Goal: Information Seeking & Learning: Learn about a topic

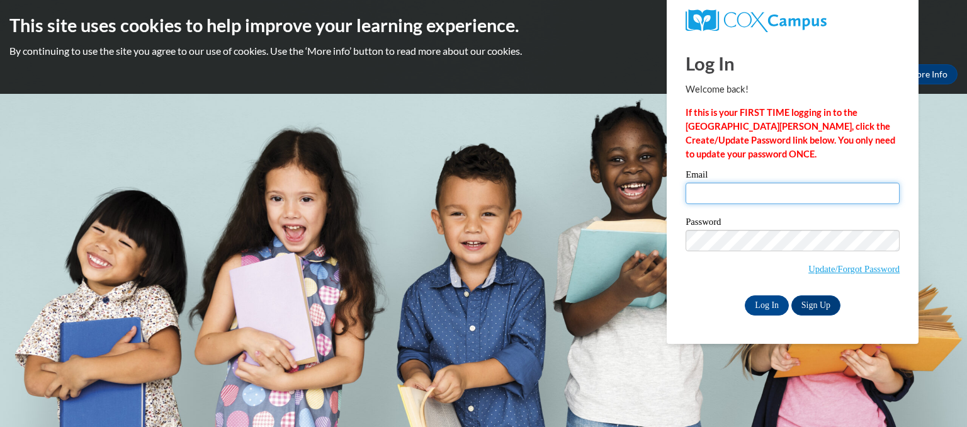
click at [715, 190] on input "Email" at bounding box center [793, 193] width 214 height 21
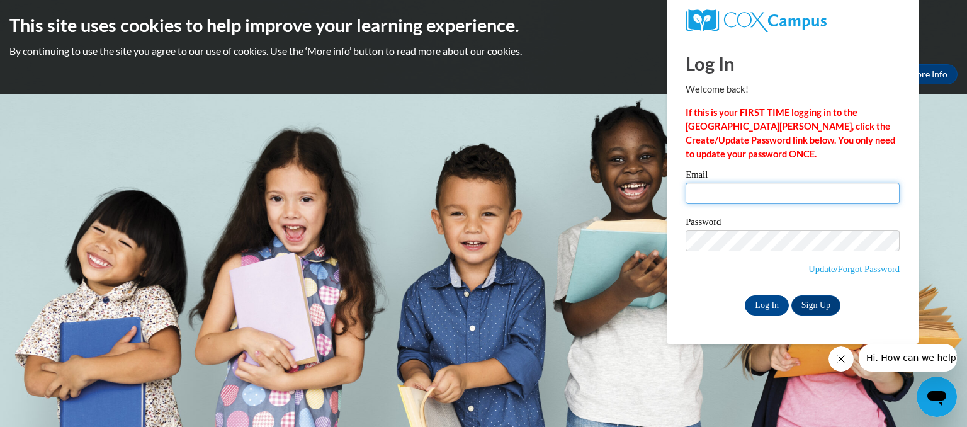
click at [709, 199] on input "Email" at bounding box center [793, 193] width 214 height 21
type input "preciousmomentseccdirector@gmail.com"
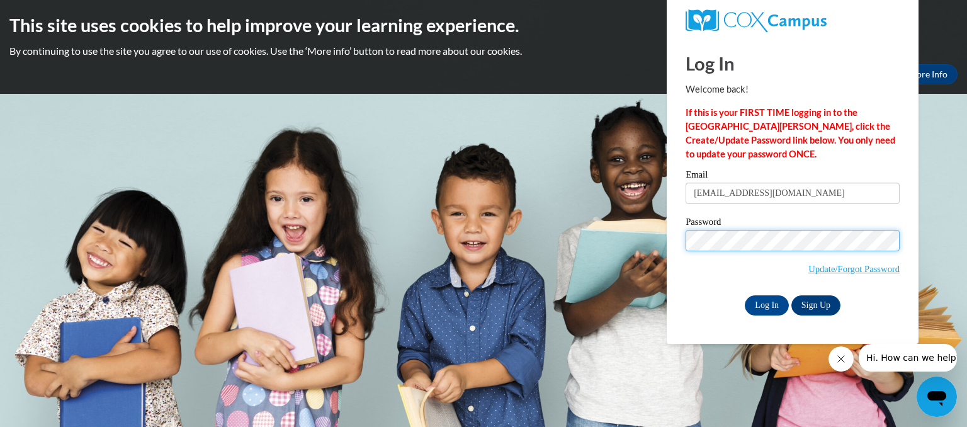
click at [745, 295] on input "Log In" at bounding box center [767, 305] width 44 height 20
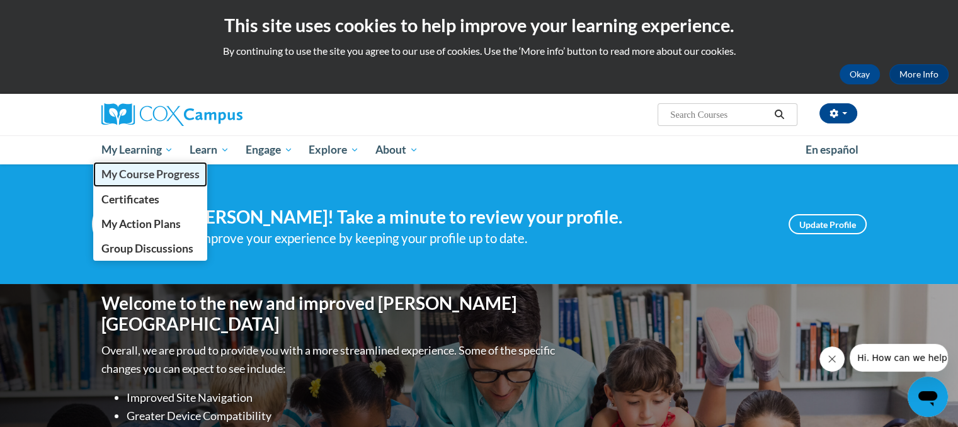
click at [132, 177] on span "My Course Progress" at bounding box center [150, 174] width 98 height 13
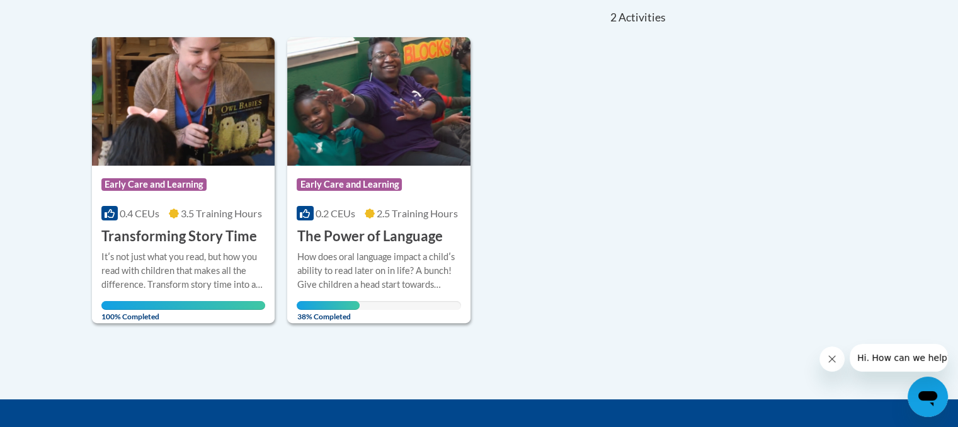
scroll to position [289, 0]
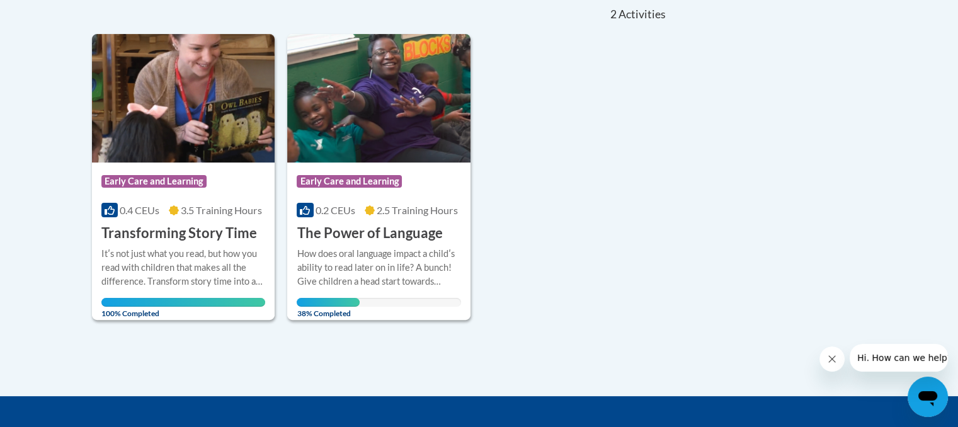
drag, startPoint x: 960, startPoint y: 181, endPoint x: 967, endPoint y: 312, distance: 131.2
click at [352, 187] on span "Early Care and Learning" at bounding box center [349, 181] width 105 height 13
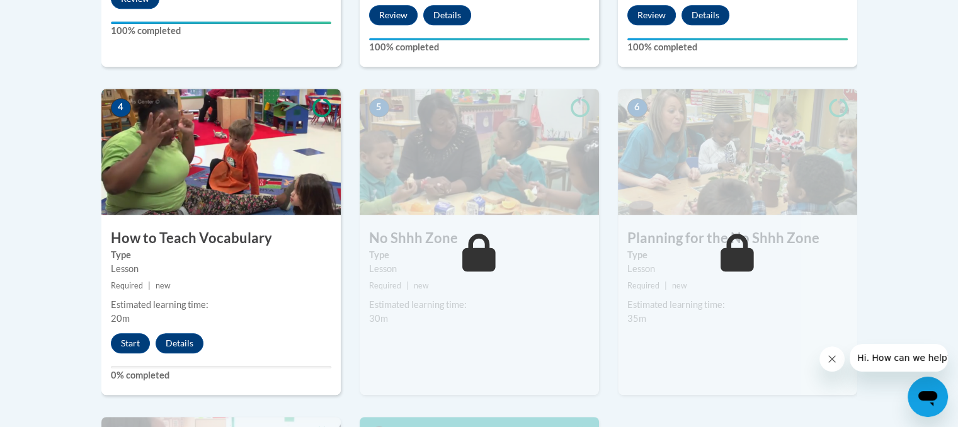
scroll to position [690, 0]
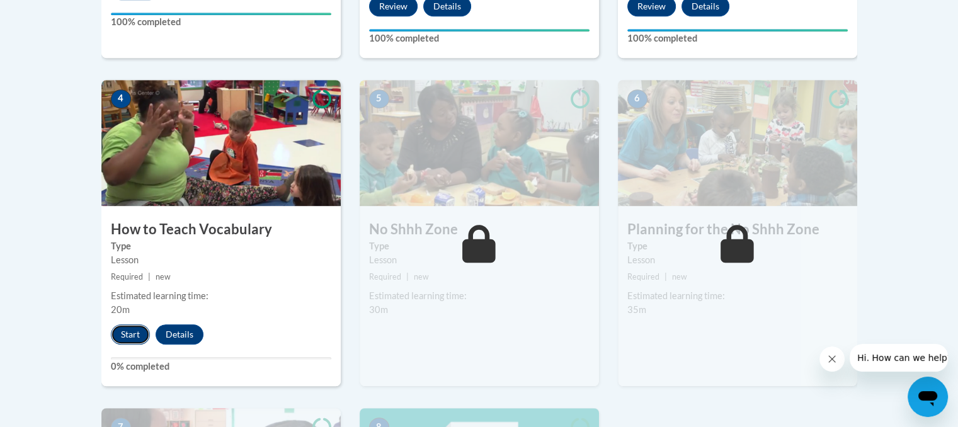
click at [126, 338] on button "Start" at bounding box center [130, 334] width 39 height 20
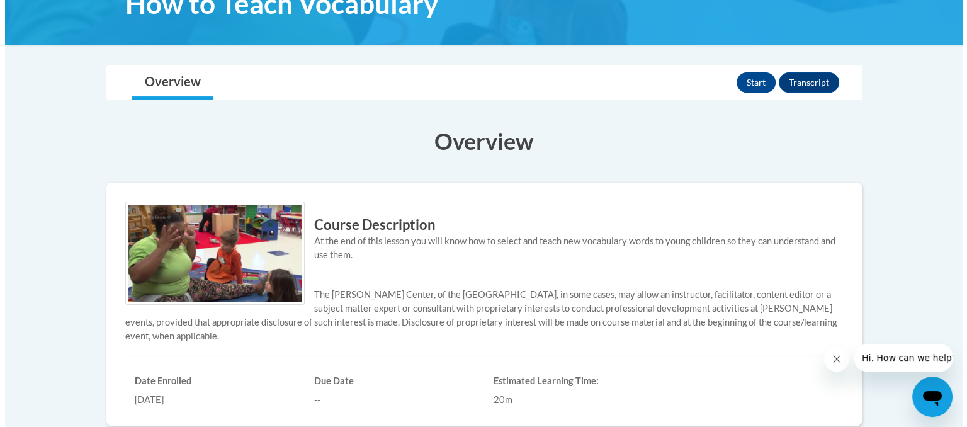
scroll to position [210, 0]
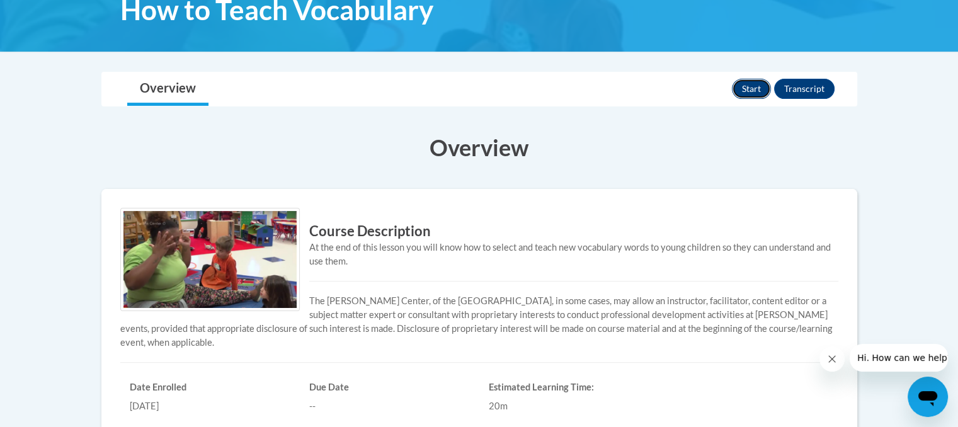
click at [748, 88] on button "Start" at bounding box center [751, 89] width 39 height 20
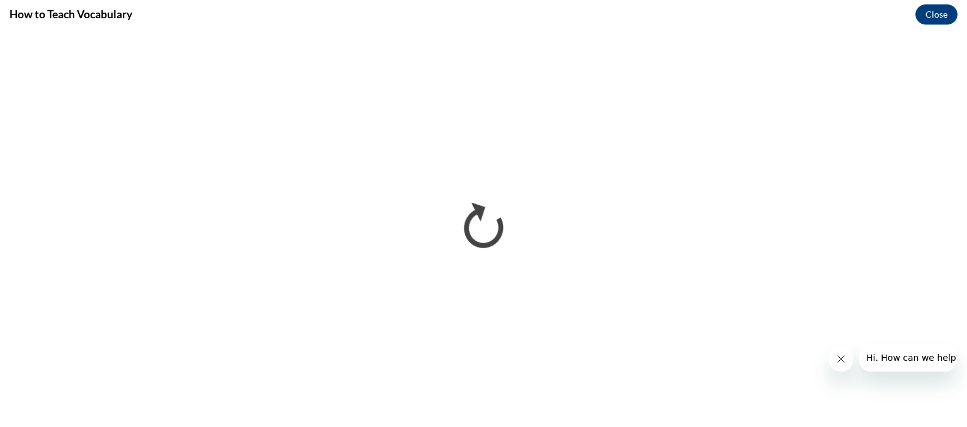
scroll to position [0, 0]
click at [841, 357] on icon "Close message from company" at bounding box center [841, 359] width 10 height 10
